Goal: Task Accomplishment & Management: Manage account settings

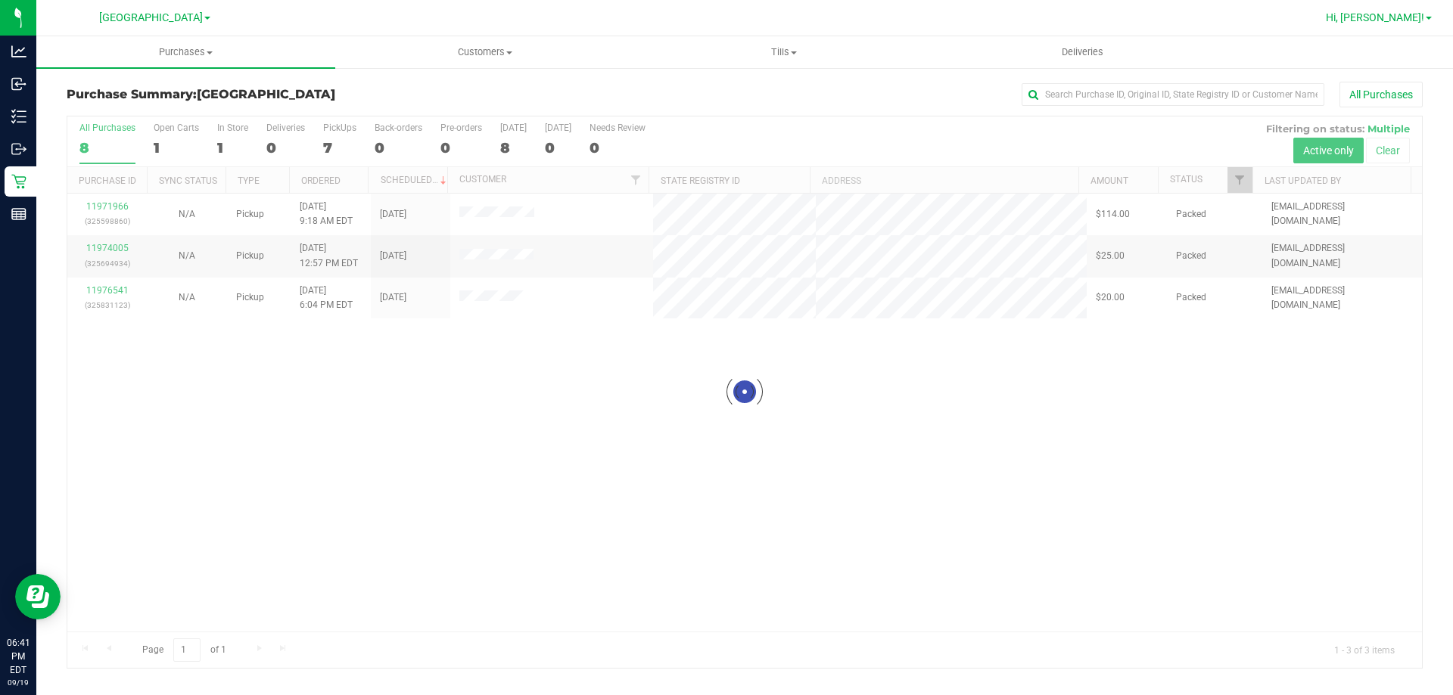
click at [1384, 14] on link "Hi, [PERSON_NAME]!" at bounding box center [1379, 18] width 118 height 16
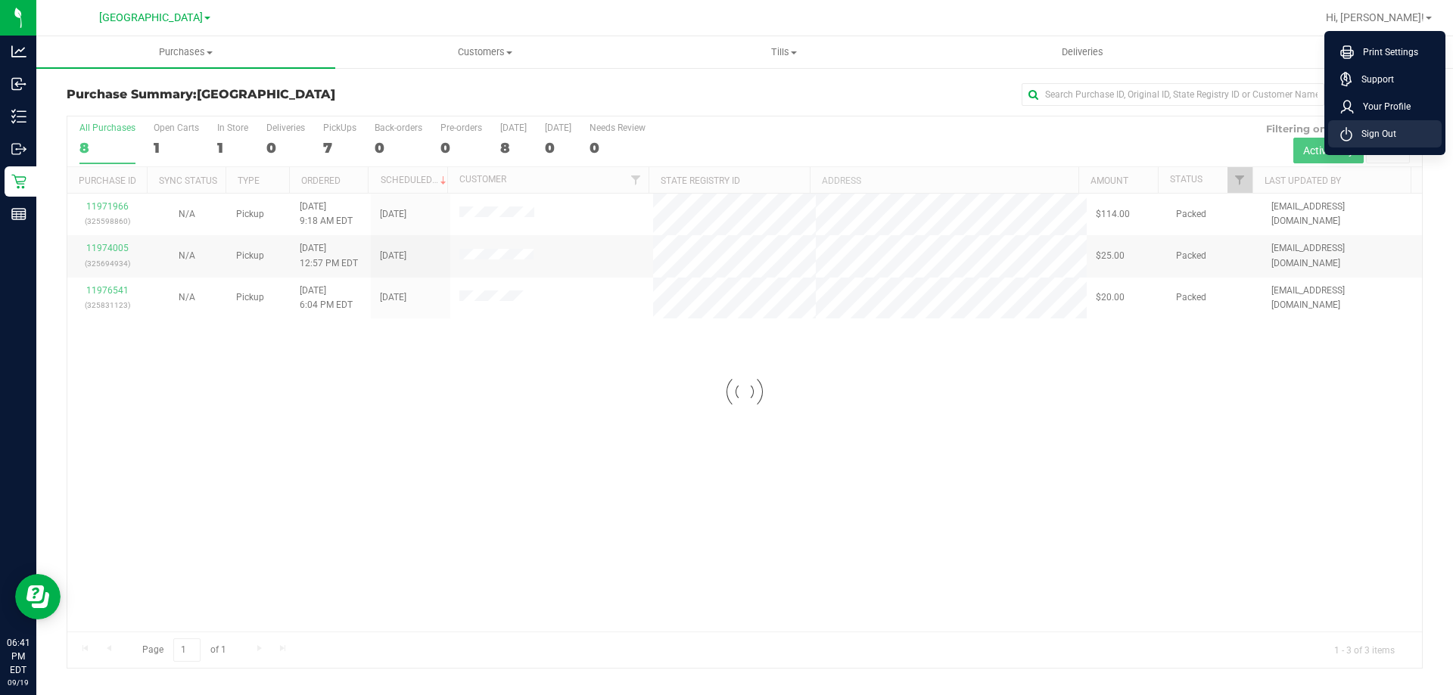
click at [1395, 128] on span "Sign Out" at bounding box center [1374, 133] width 44 height 15
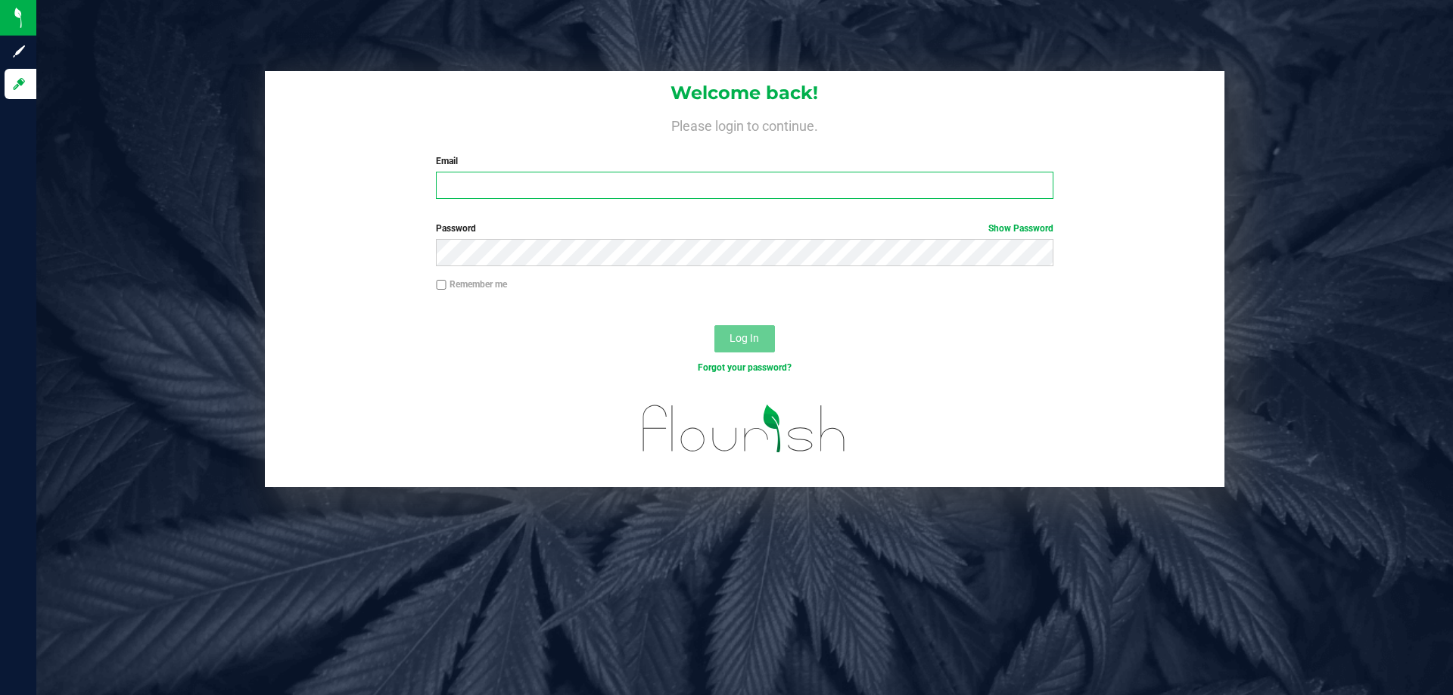
click at [533, 182] on input "Email" at bounding box center [744, 185] width 617 height 27
click at [714, 325] on button "Log In" at bounding box center [744, 338] width 61 height 27
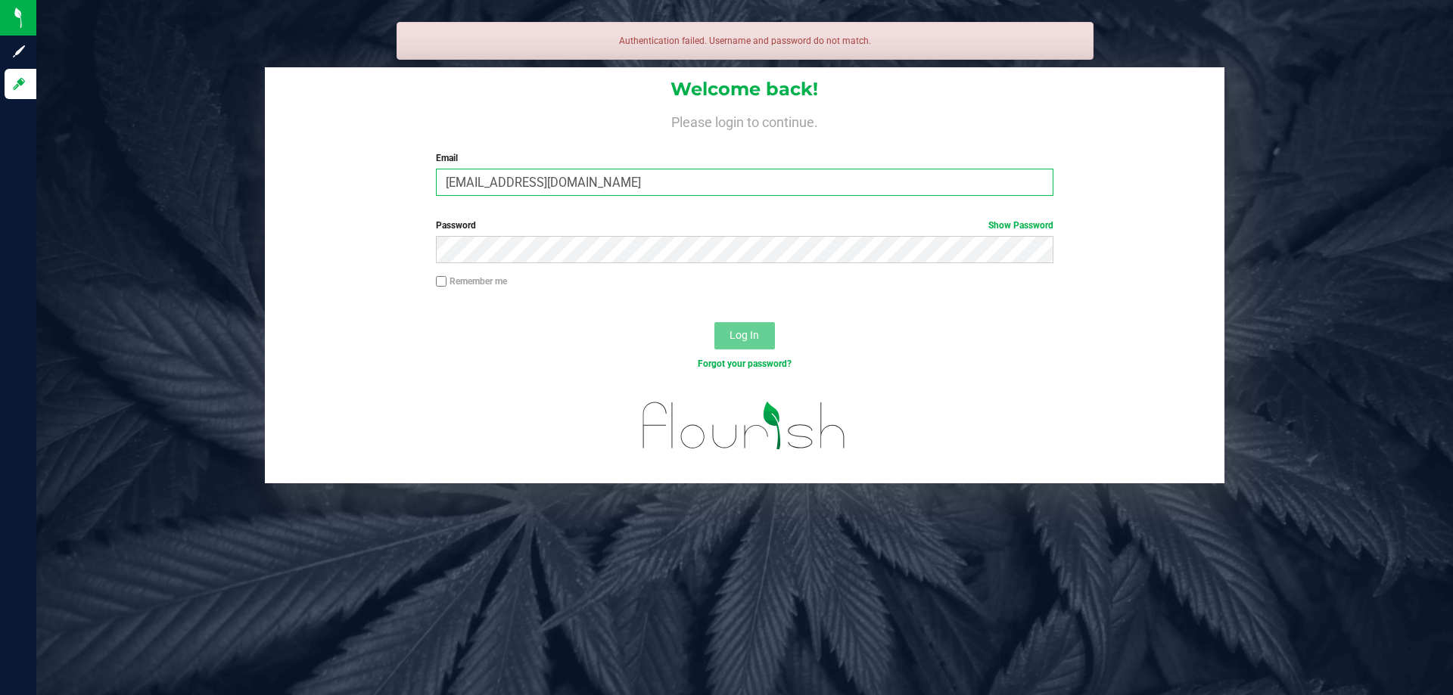
click at [562, 188] on input "[EMAIL_ADDRESS][DOMAIN_NAME]" at bounding box center [744, 182] width 617 height 27
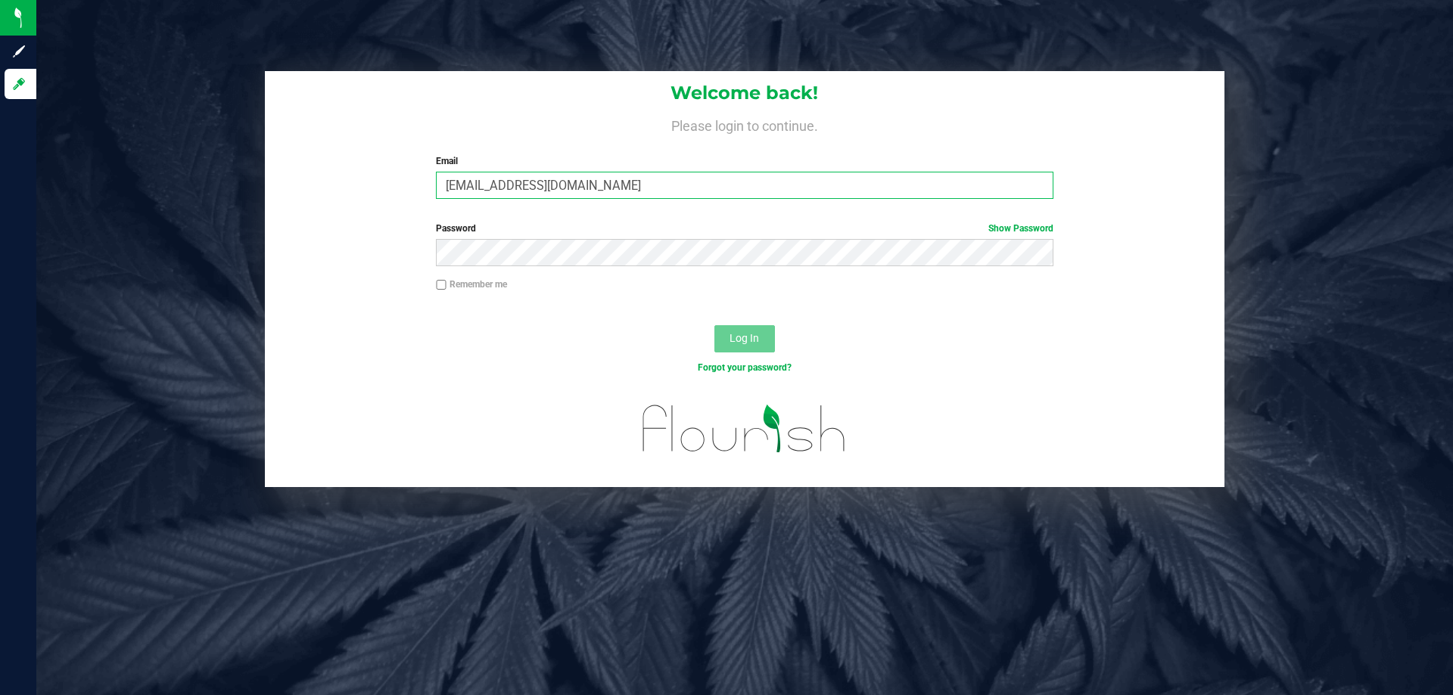
type input "[EMAIL_ADDRESS][DOMAIN_NAME]"
click at [714, 325] on button "Log In" at bounding box center [744, 338] width 61 height 27
